Goal: Information Seeking & Learning: Find specific fact

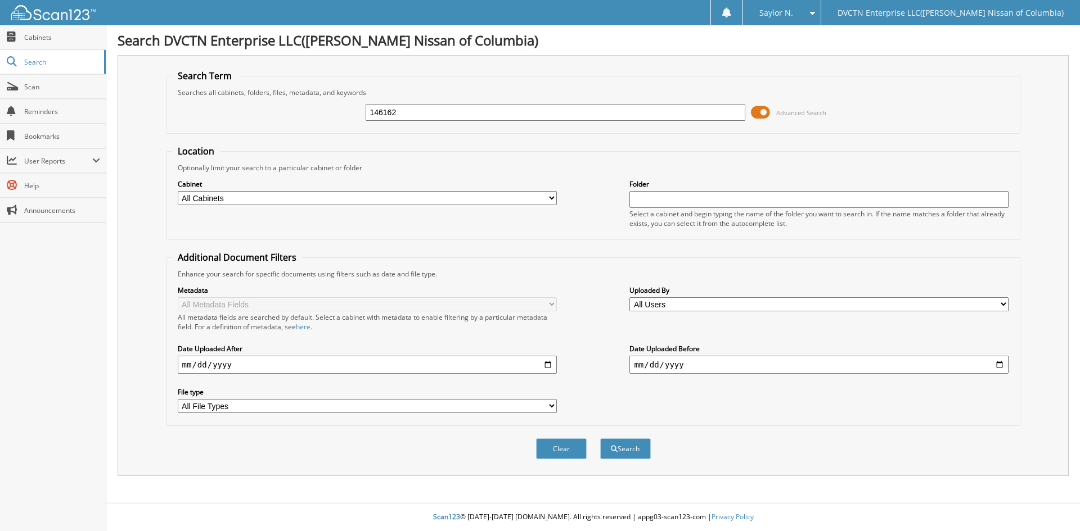
type input "146162"
click at [600, 439] on button "Search" at bounding box center [625, 449] width 51 height 21
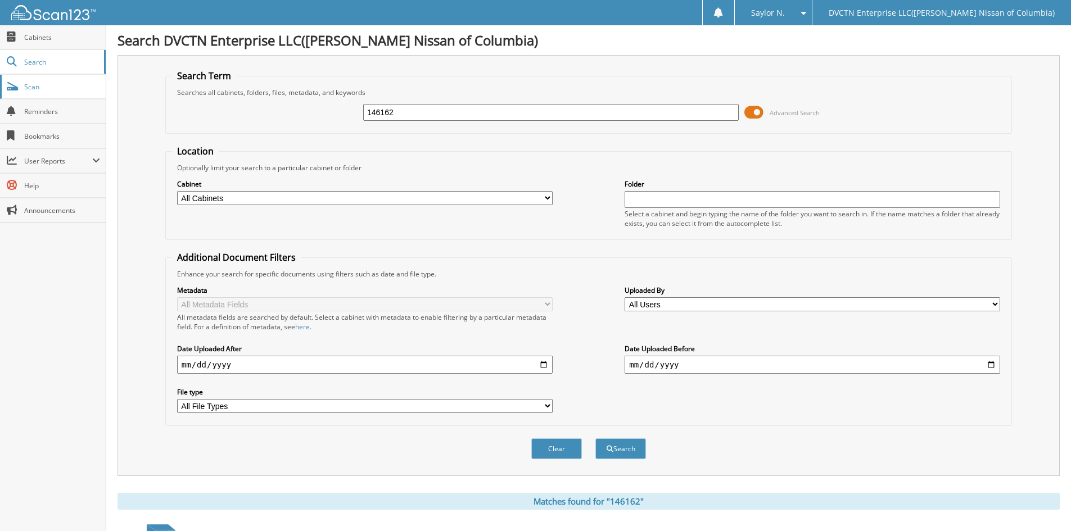
click at [39, 85] on span "Scan" at bounding box center [62, 87] width 76 height 10
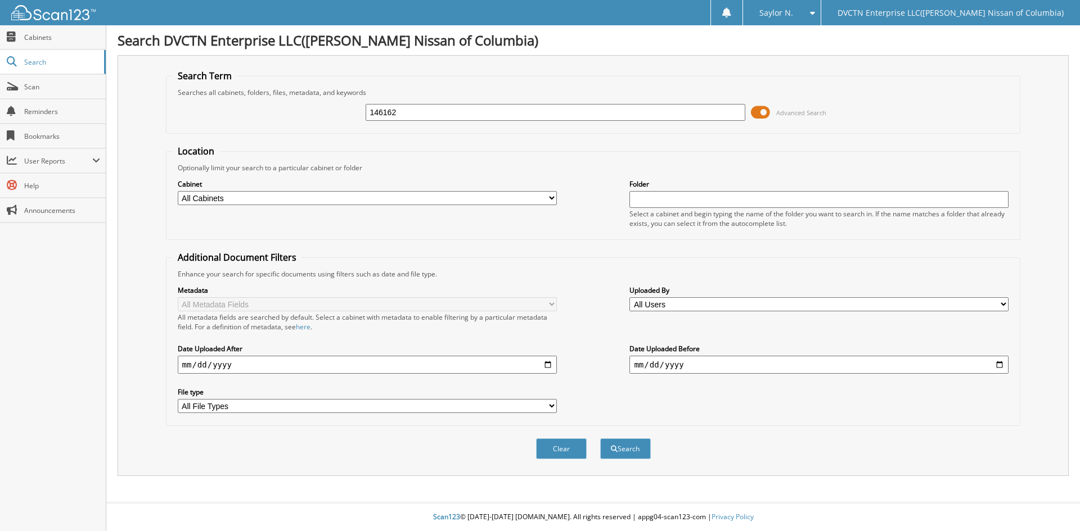
type input "146162"
click at [600, 439] on button "Search" at bounding box center [625, 449] width 51 height 21
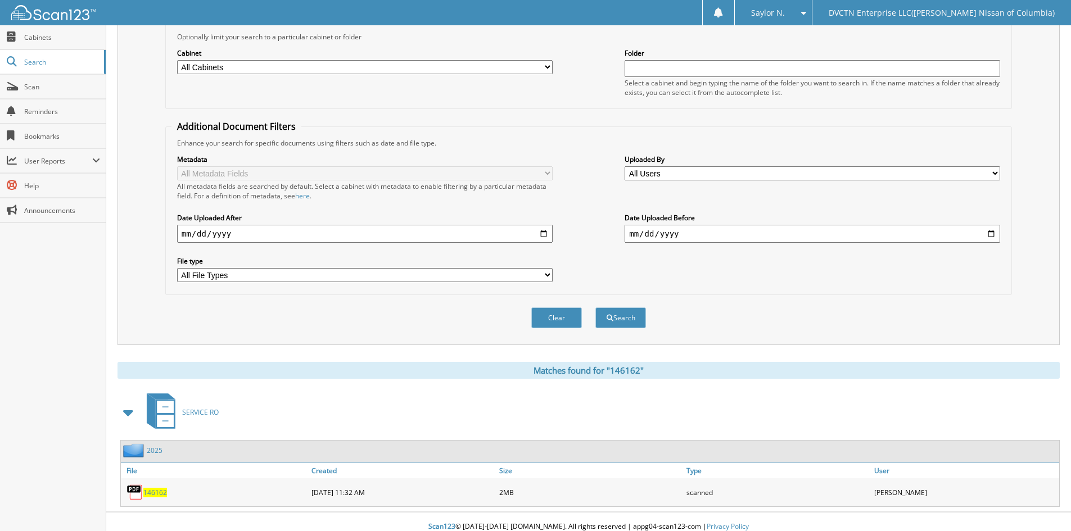
scroll to position [141, 0]
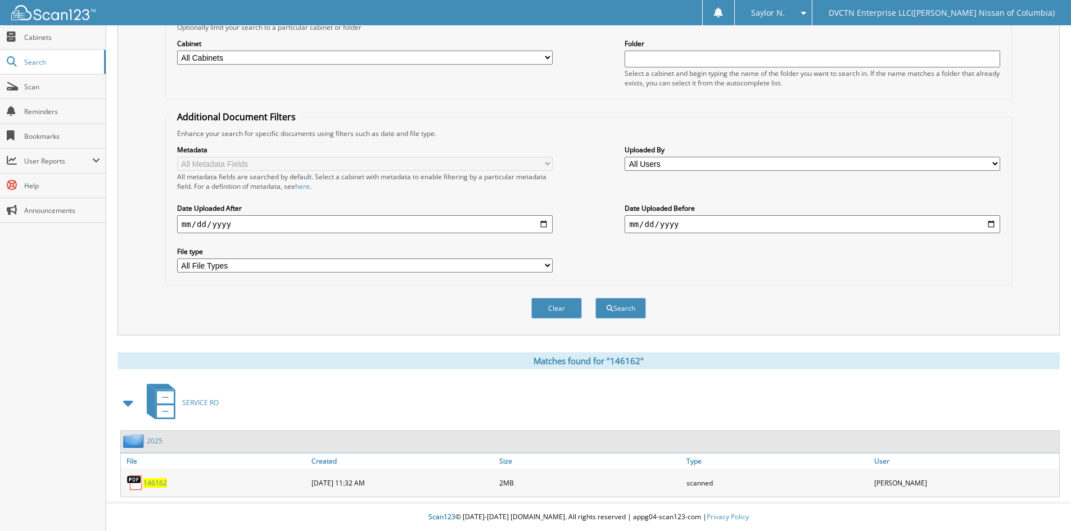
click at [163, 484] on span "146162" at bounding box center [155, 484] width 24 height 10
click at [43, 71] on link "Search" at bounding box center [53, 62] width 106 height 24
click at [43, 84] on span "Scan" at bounding box center [62, 87] width 76 height 10
